Goal: Task Accomplishment & Management: Manage account settings

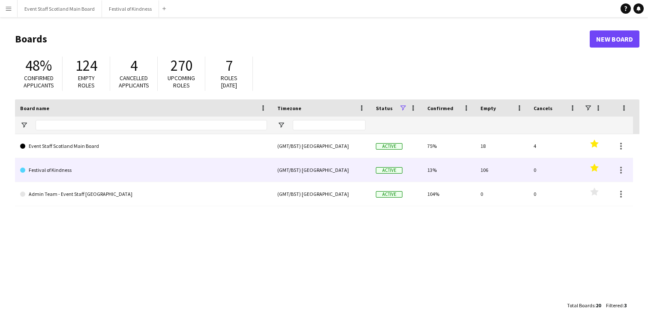
click at [243, 177] on link "Festival of Kindness" at bounding box center [143, 170] width 247 height 24
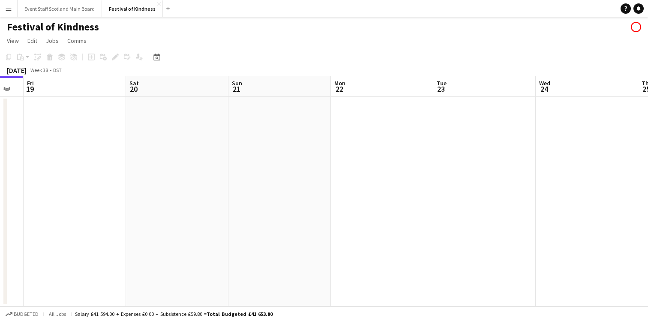
scroll to position [0, 388]
click at [75, 9] on button "Event Staff Scotland Main Board Close" at bounding box center [60, 8] width 84 height 17
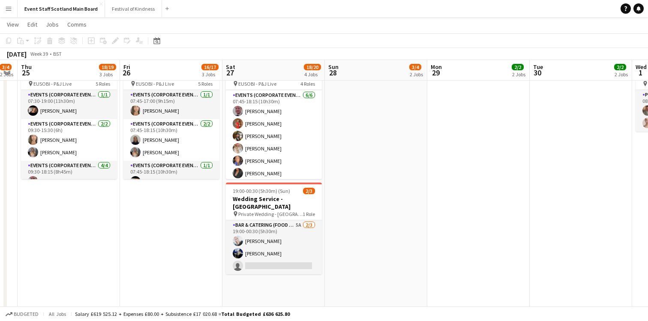
scroll to position [358, 0]
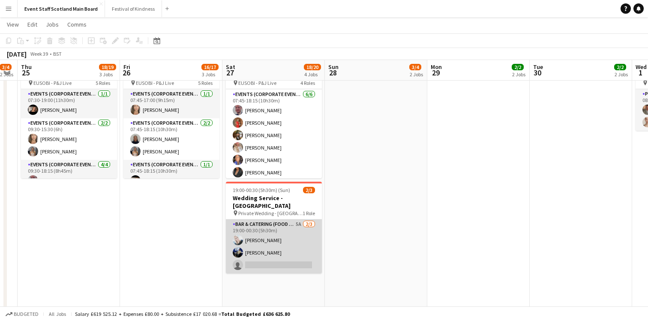
click at [295, 221] on app-card-role "Bar & Catering (Food & Beverage Service) 5A [DATE] 19:00-00:30 (5h30m) [PERSON_…" at bounding box center [274, 246] width 96 height 54
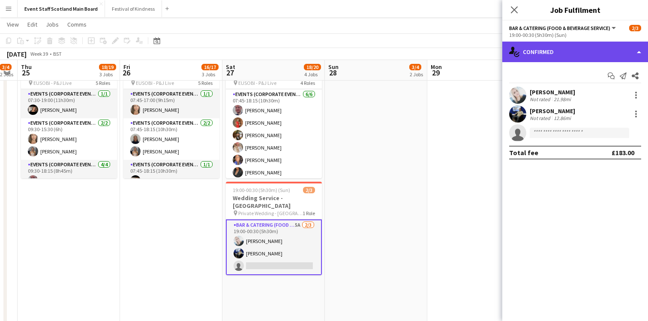
click at [548, 54] on div "single-neutral-actions-check-2 Confirmed" at bounding box center [575, 52] width 146 height 21
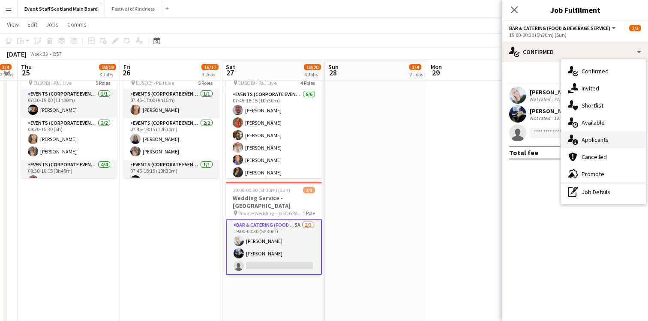
click at [595, 140] on span "Applicants" at bounding box center [594, 140] width 27 height 8
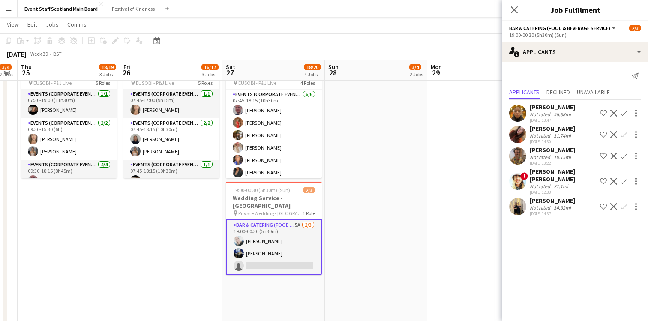
click at [558, 204] on div "14.32mi" at bounding box center [562, 207] width 21 height 6
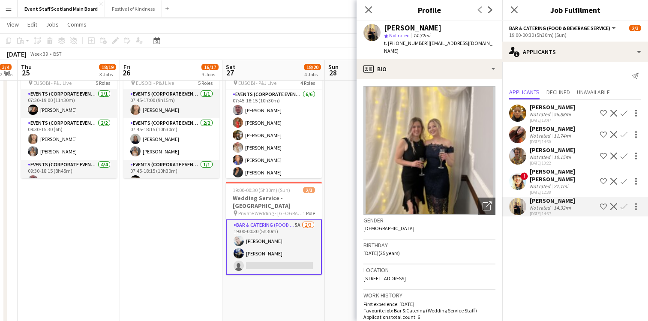
click at [541, 183] on div "Not rated" at bounding box center [540, 186] width 22 height 6
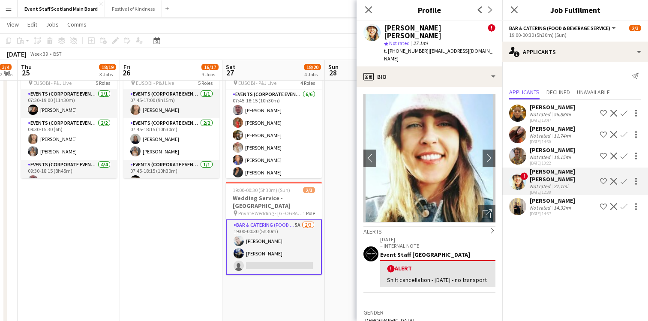
click at [558, 150] on div "[PERSON_NAME]" at bounding box center [551, 150] width 45 height 8
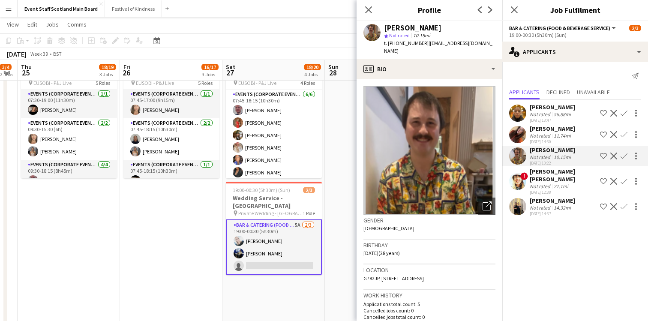
click at [545, 137] on div "Not rated" at bounding box center [540, 135] width 22 height 6
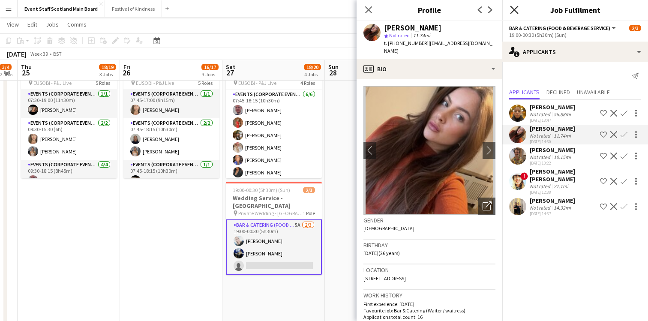
click at [511, 9] on icon "Close pop-in" at bounding box center [514, 10] width 8 height 8
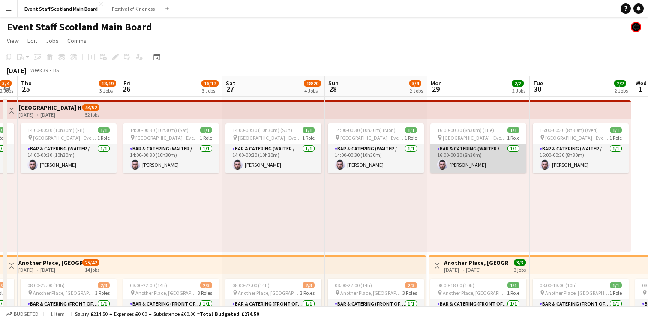
scroll to position [0, 0]
